Goal: Transaction & Acquisition: Download file/media

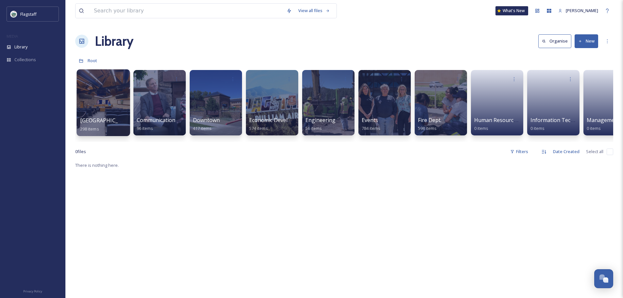
click at [89, 93] on div at bounding box center [103, 102] width 53 height 67
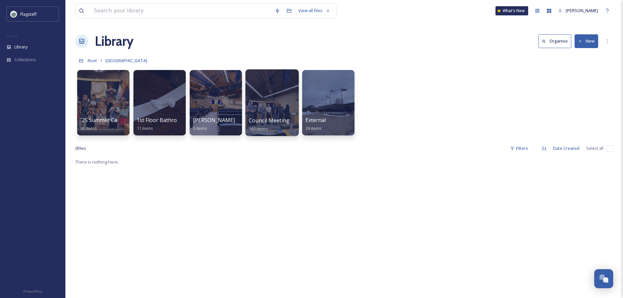
click at [264, 105] on div at bounding box center [271, 102] width 53 height 67
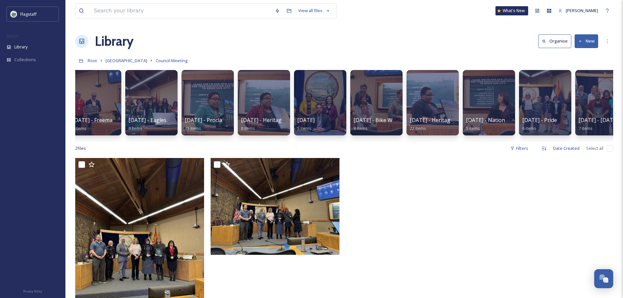
scroll to position [0, 362]
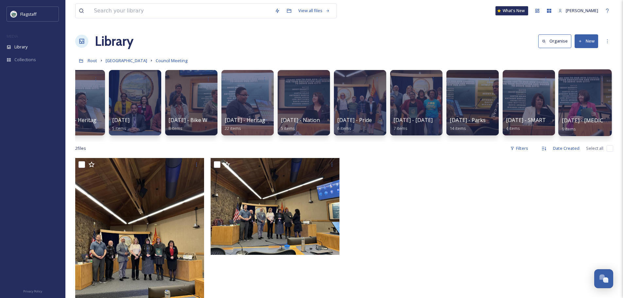
click at [570, 116] on div "[DATE] - [MEDICAL_DATA] and Hunger Action 9 items" at bounding box center [585, 124] width 47 height 16
click at [577, 100] on div at bounding box center [584, 102] width 53 height 67
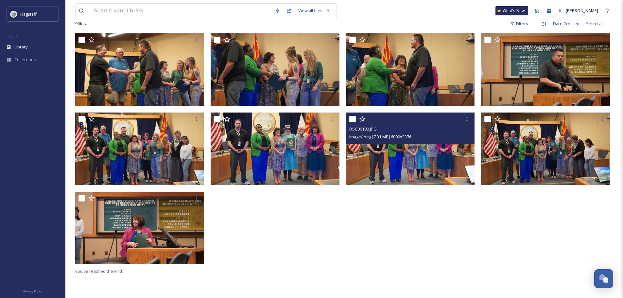
scroll to position [65, 0]
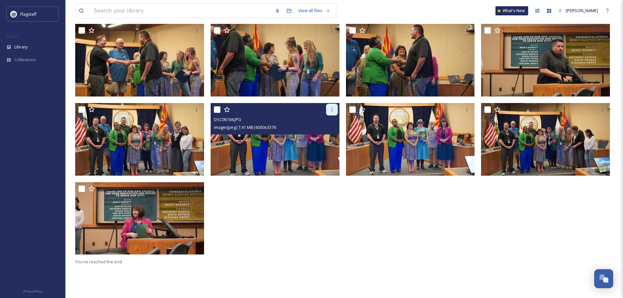
click at [332, 110] on icon at bounding box center [331, 109] width 5 height 5
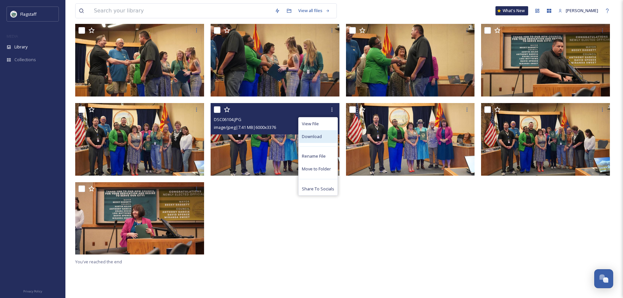
click at [319, 133] on span "Download" at bounding box center [312, 136] width 20 height 6
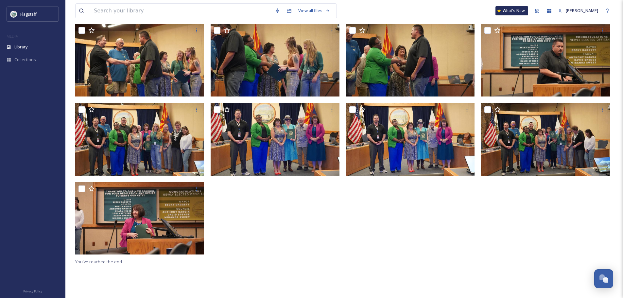
click at [364, 255] on div at bounding box center [412, 141] width 132 height 234
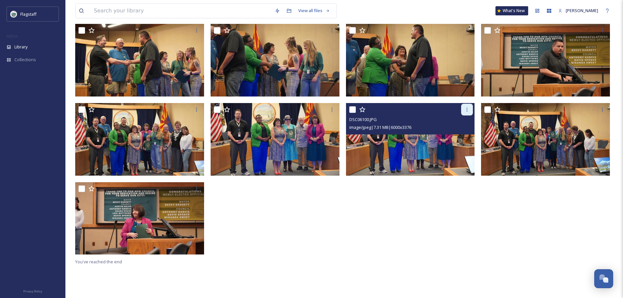
click at [463, 108] on div at bounding box center [467, 110] width 12 height 12
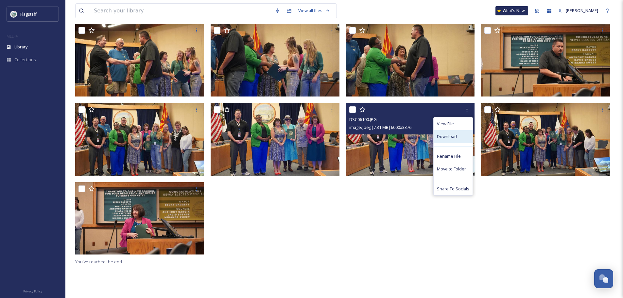
click at [444, 141] on div "Download" at bounding box center [453, 136] width 39 height 13
